Goal: Find specific page/section: Find specific page/section

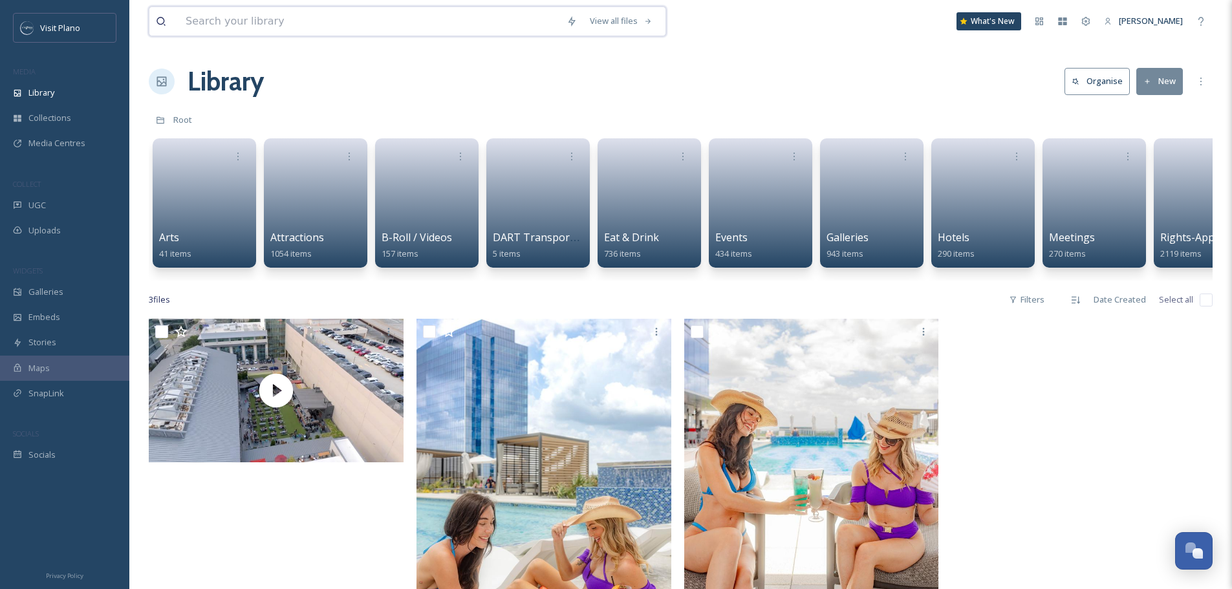
click at [350, 28] on input at bounding box center [369, 21] width 381 height 28
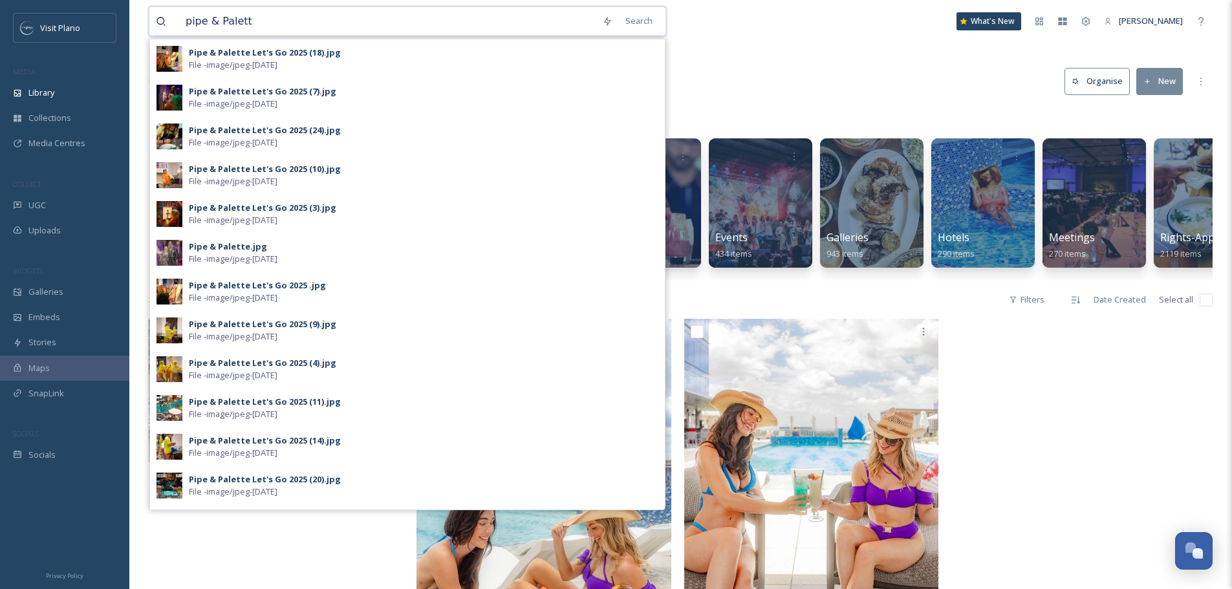
type input "pipe & Palette"
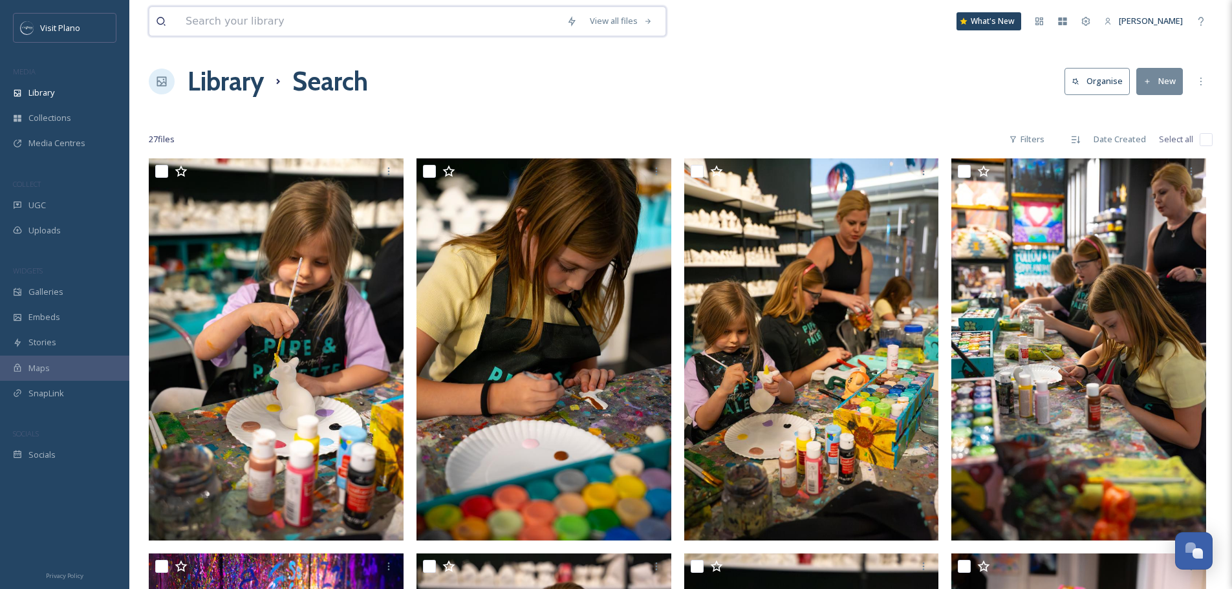
click at [379, 25] on input at bounding box center [369, 21] width 381 height 28
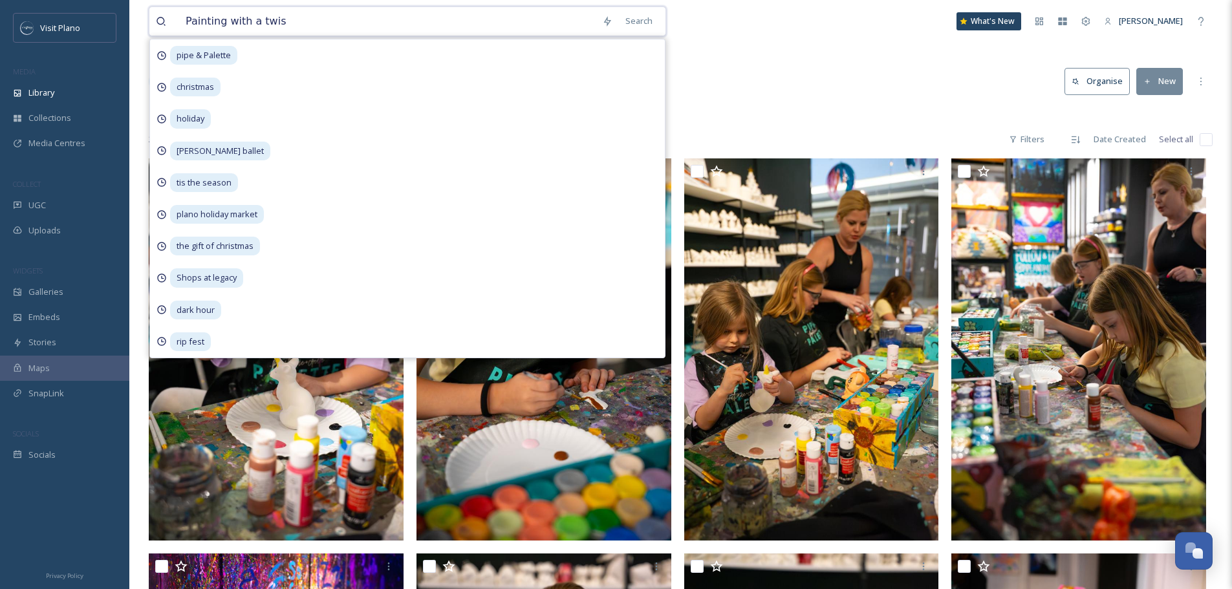
type input "Painting with a twist"
